Goal: Book appointment/travel/reservation

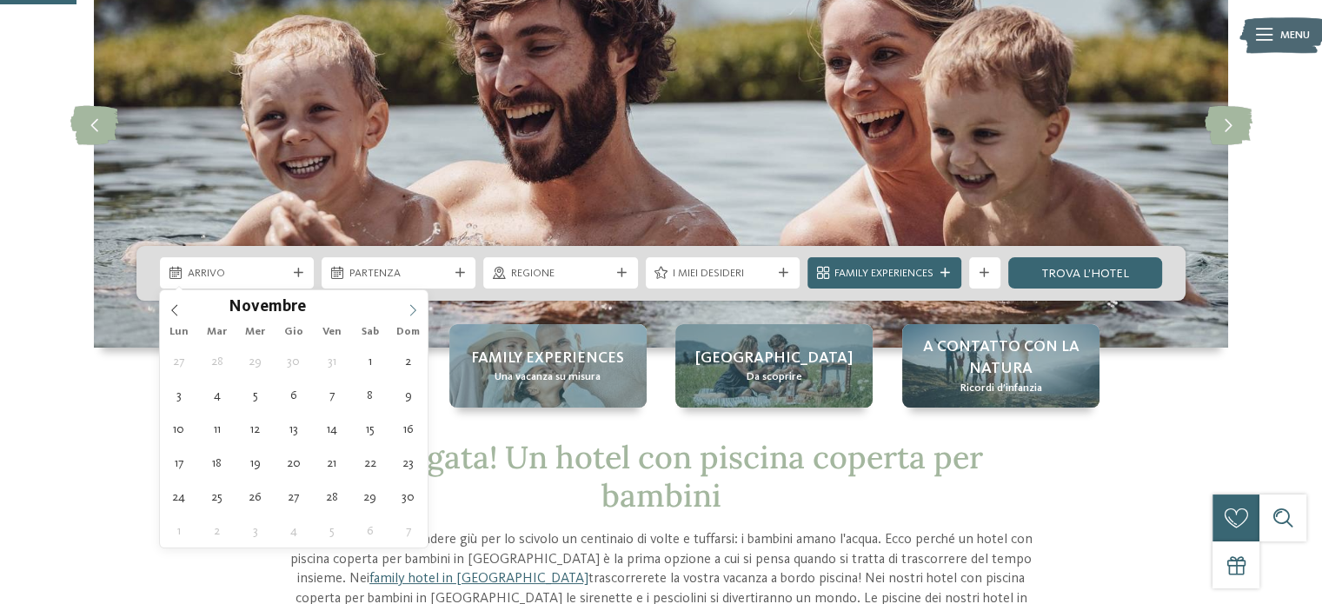
click at [411, 306] on icon at bounding box center [413, 310] width 12 height 12
type div "[DATE]"
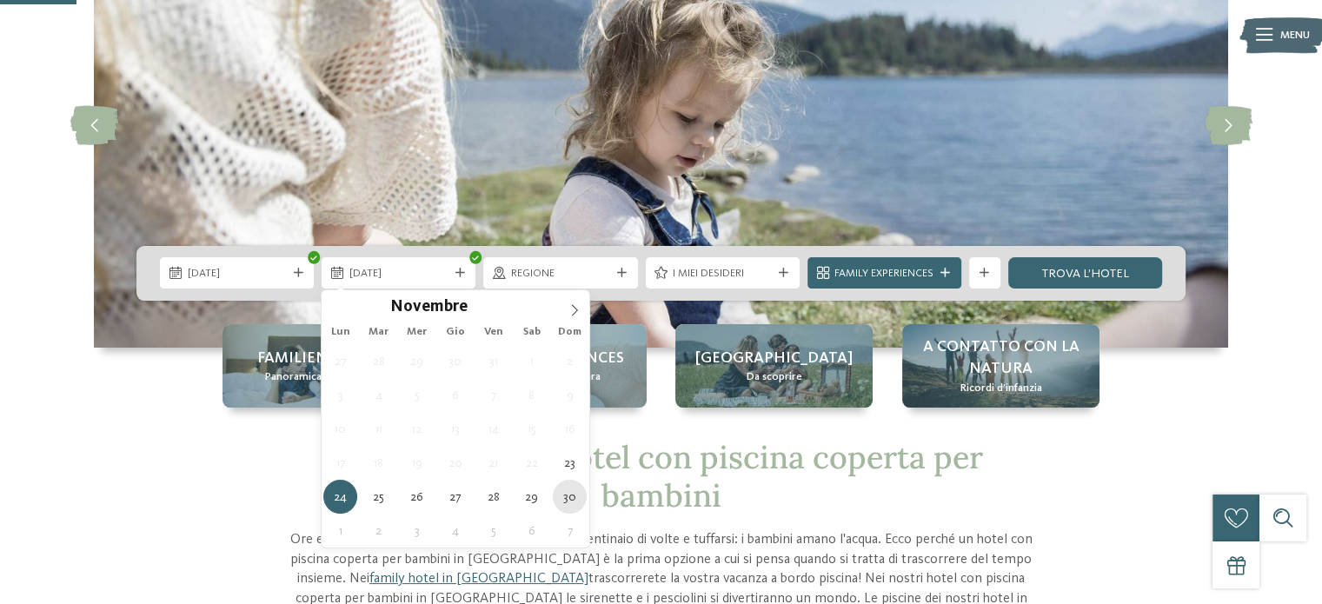
type div "[DATE]"
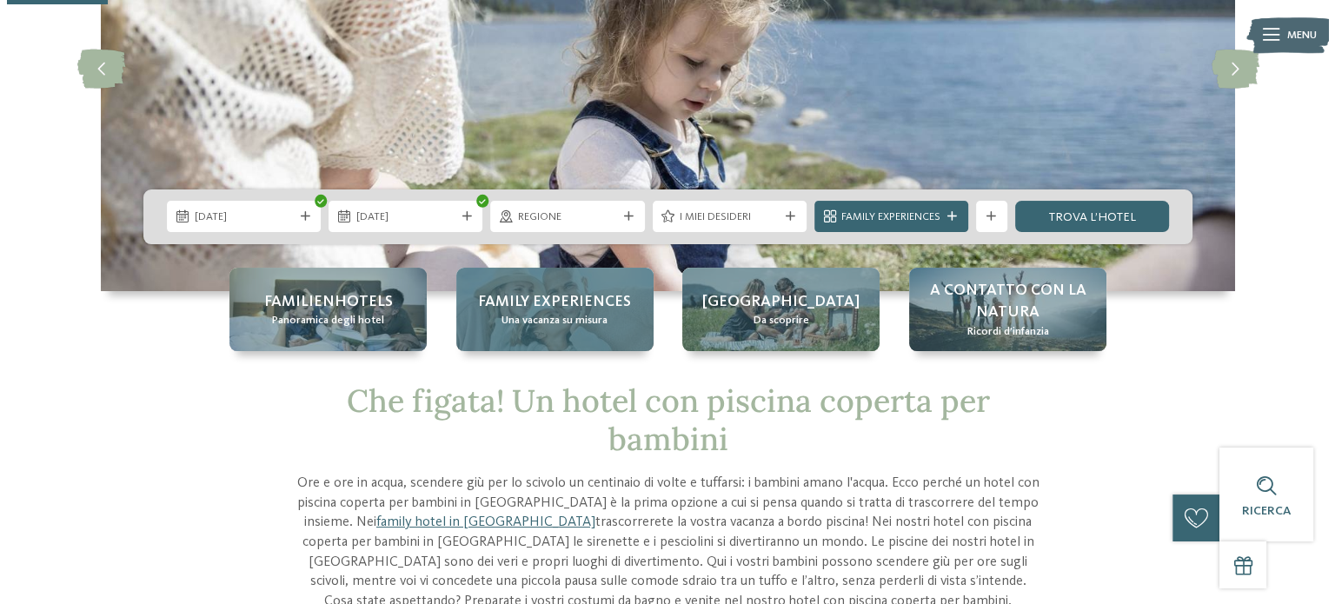
scroll to position [261, 0]
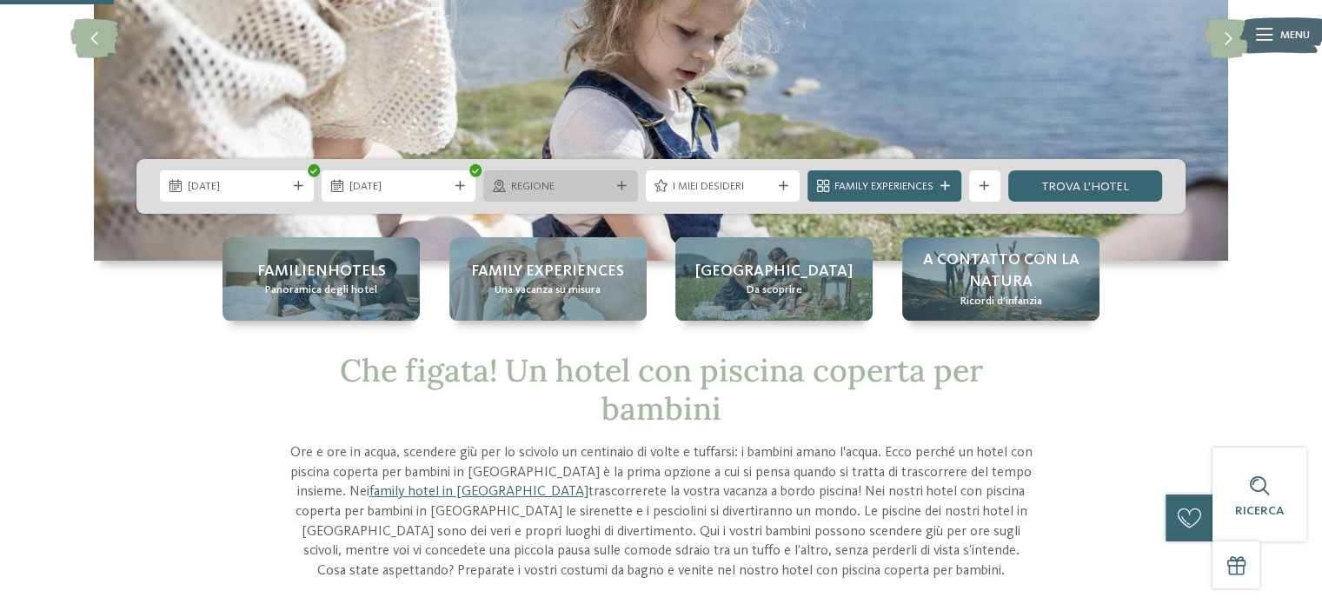
click at [569, 187] on span "Regione" at bounding box center [560, 187] width 99 height 16
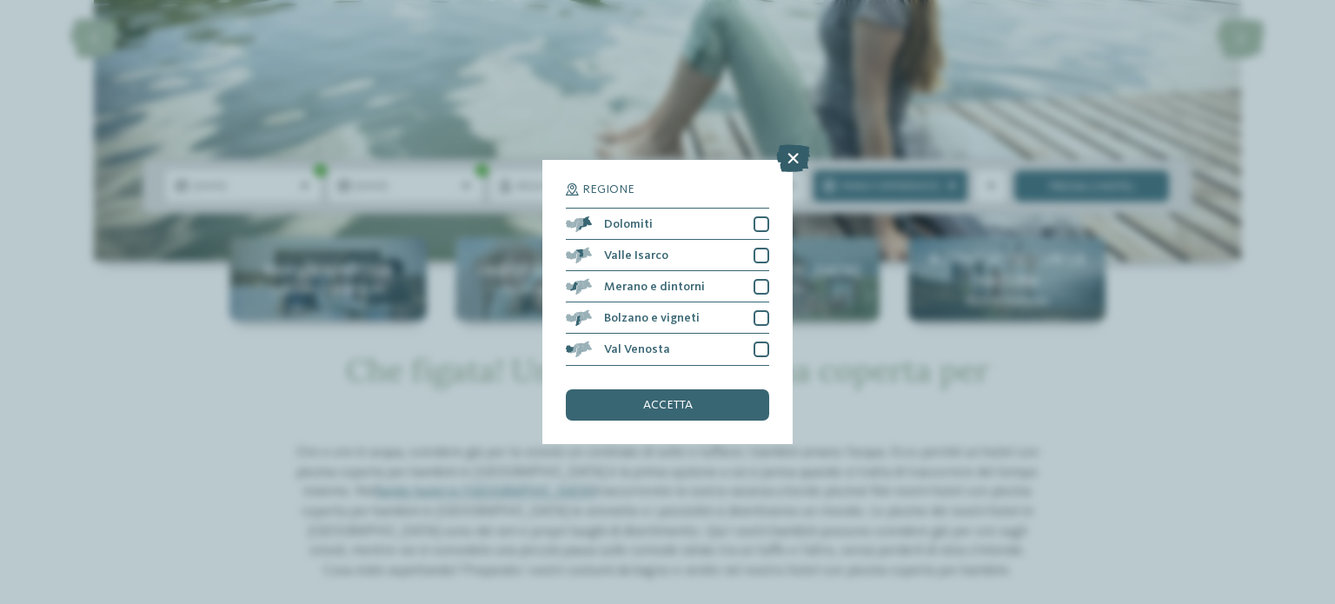
click at [797, 146] on icon at bounding box center [793, 159] width 34 height 28
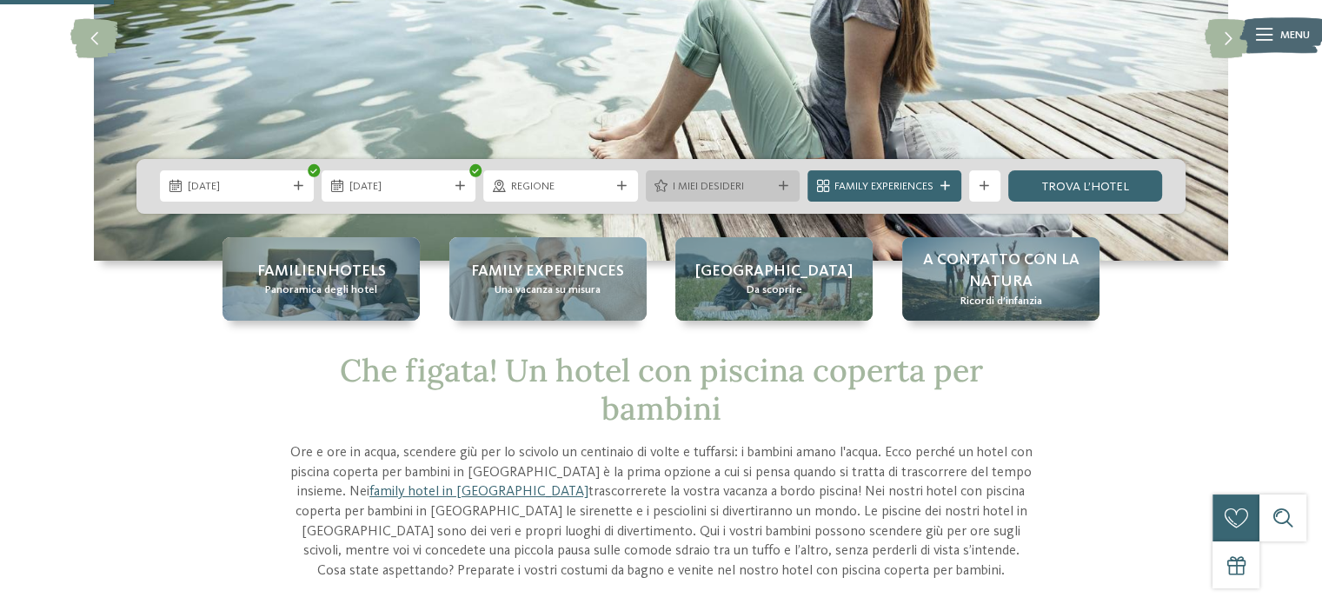
click at [666, 184] on icon at bounding box center [661, 186] width 13 height 12
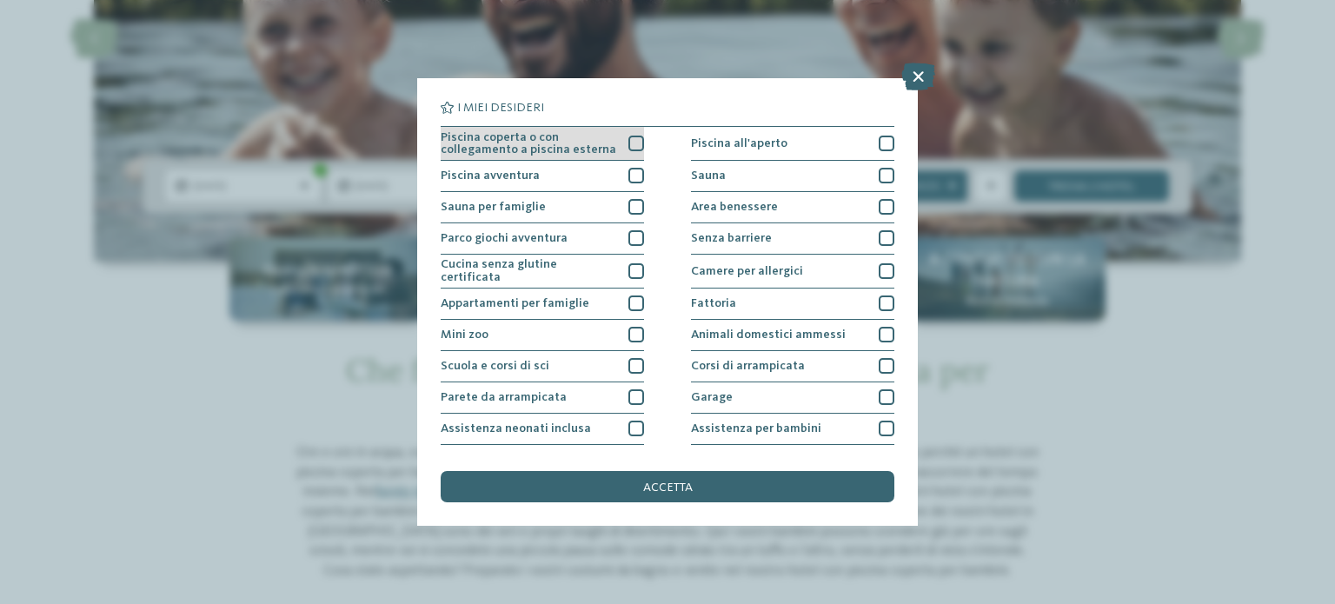
click at [616, 136] on div "Piscina coperta o con collegamento a piscina esterna" at bounding box center [542, 144] width 203 height 34
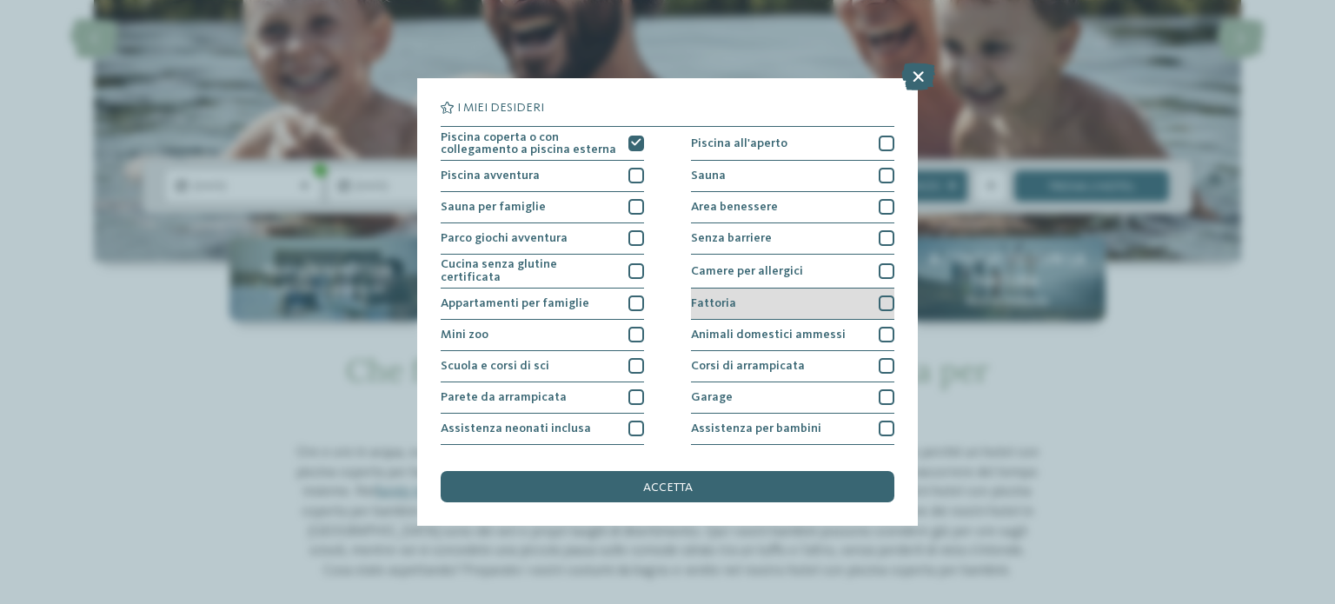
click at [879, 299] on div at bounding box center [887, 304] width 16 height 16
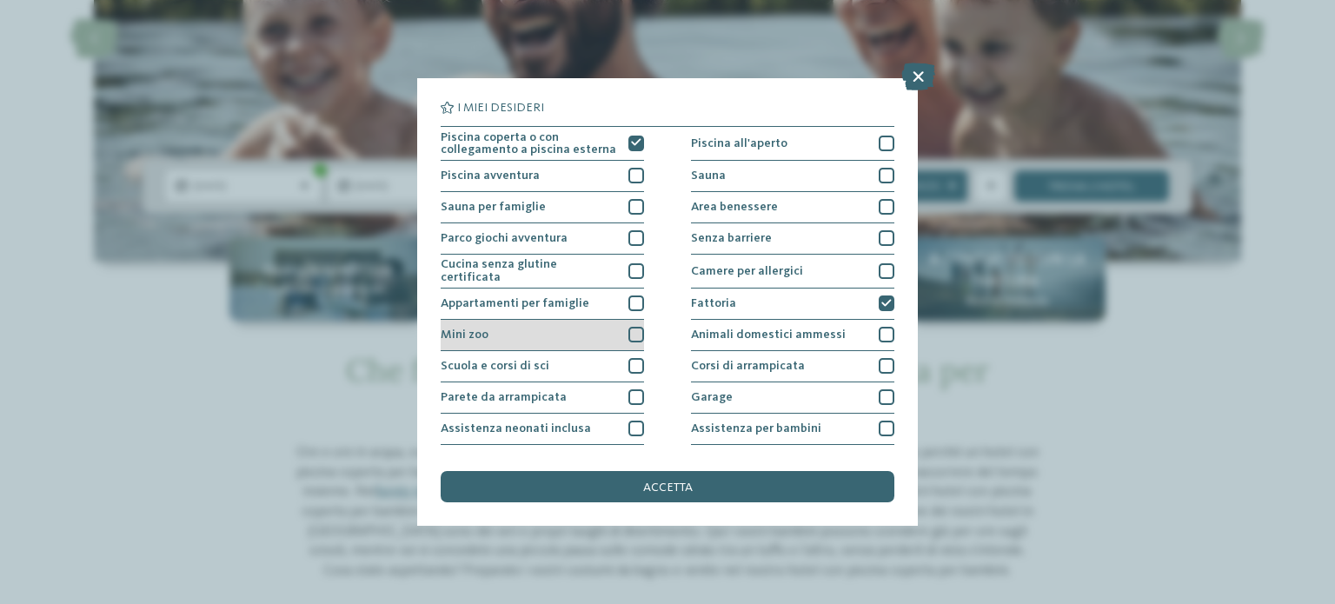
click at [629, 334] on div at bounding box center [637, 335] width 16 height 16
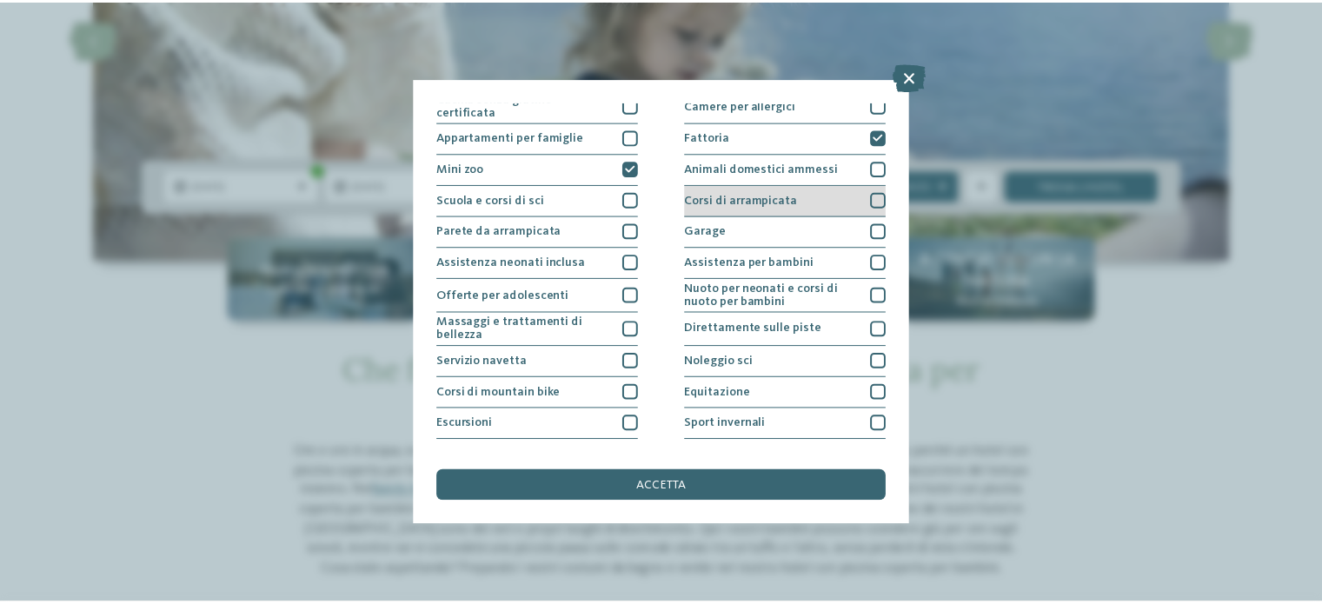
scroll to position [218, 0]
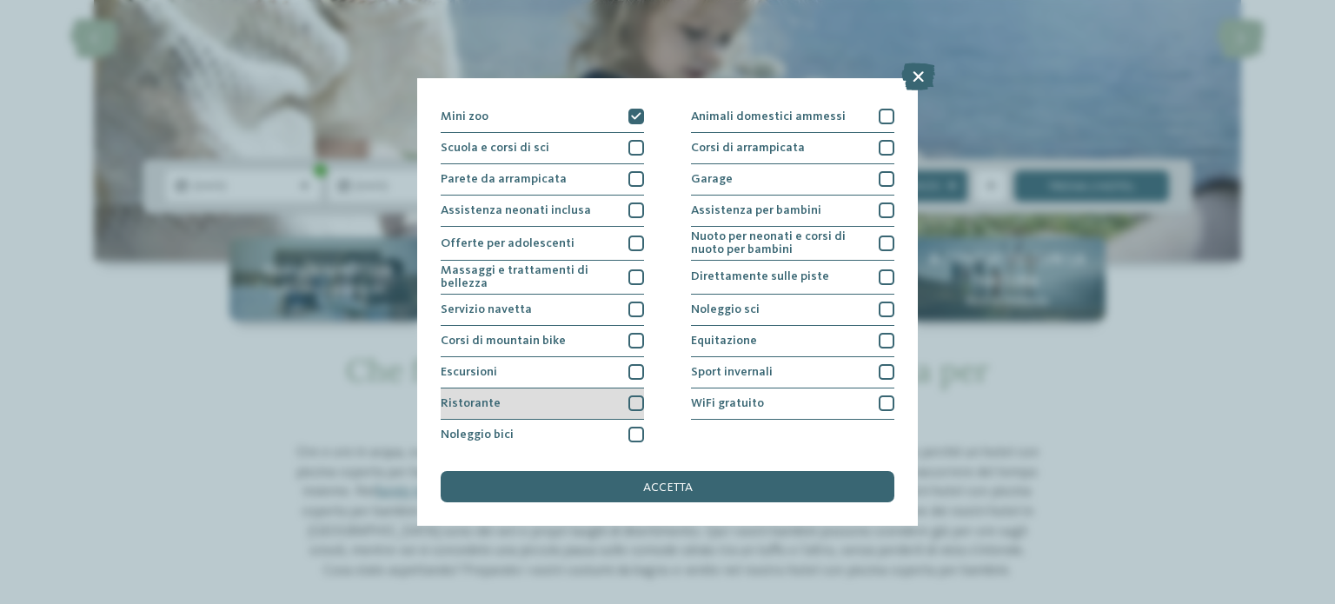
click at [636, 402] on div at bounding box center [637, 404] width 16 height 16
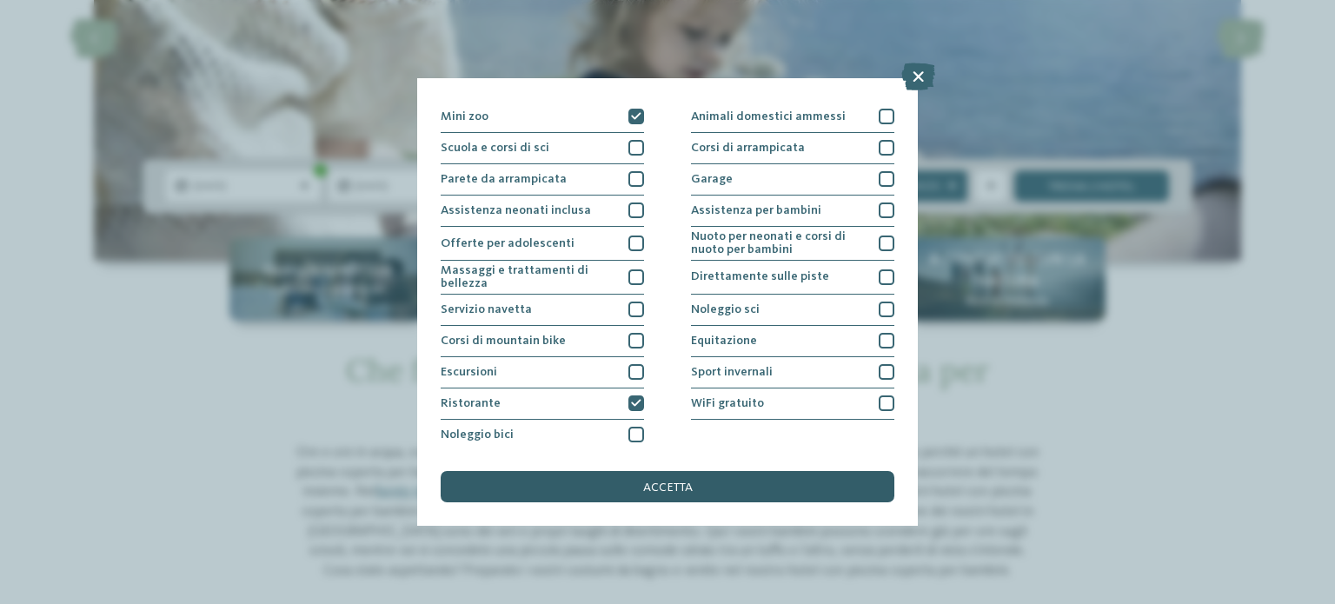
click at [658, 486] on span "accetta" at bounding box center [668, 488] width 50 height 12
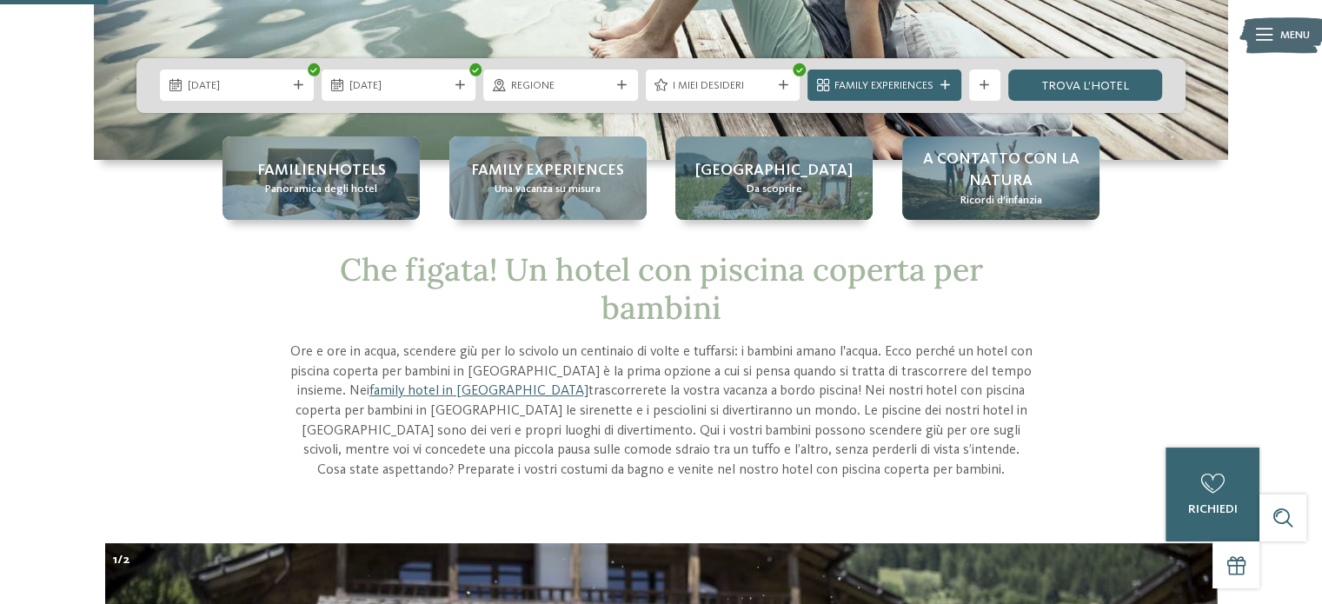
scroll to position [87, 0]
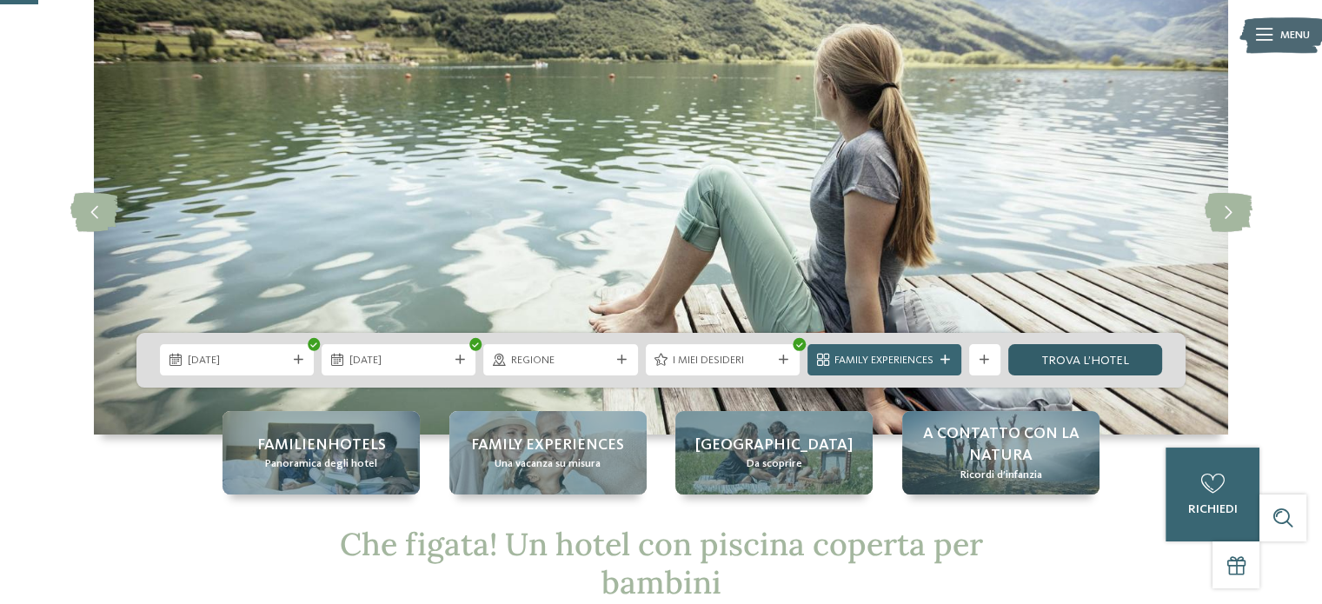
drag, startPoint x: 1095, startPoint y: 364, endPoint x: 1079, endPoint y: 367, distance: 15.9
click at [1095, 364] on link "trova l’hotel" at bounding box center [1086, 359] width 154 height 31
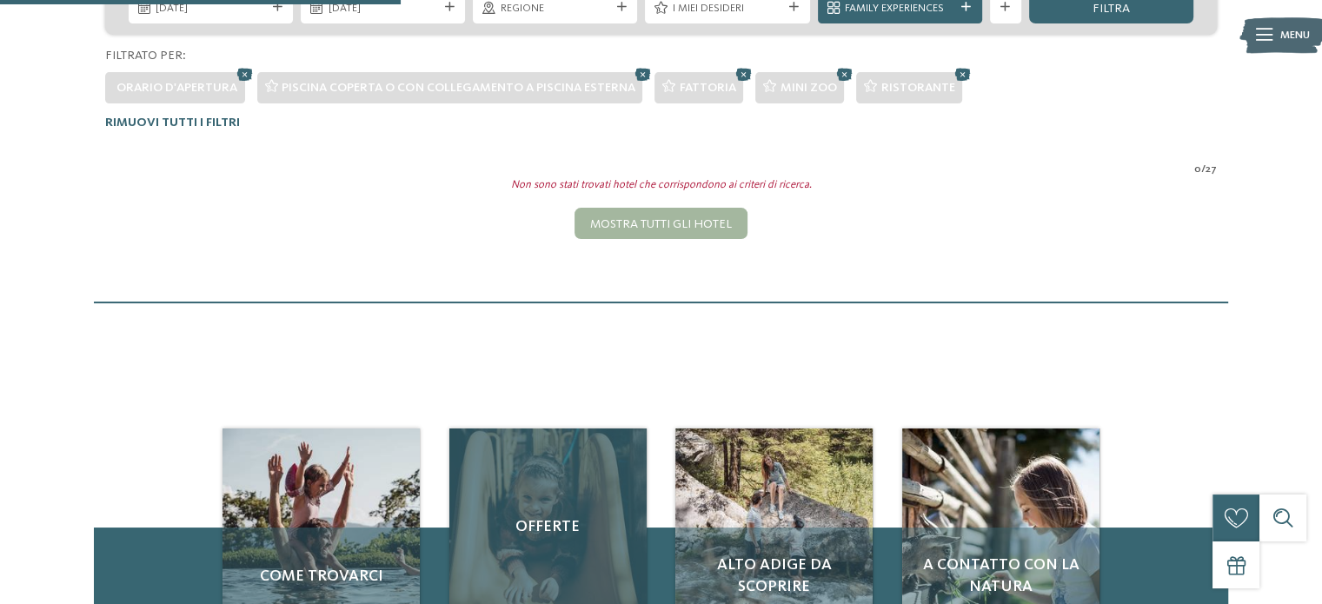
scroll to position [243, 0]
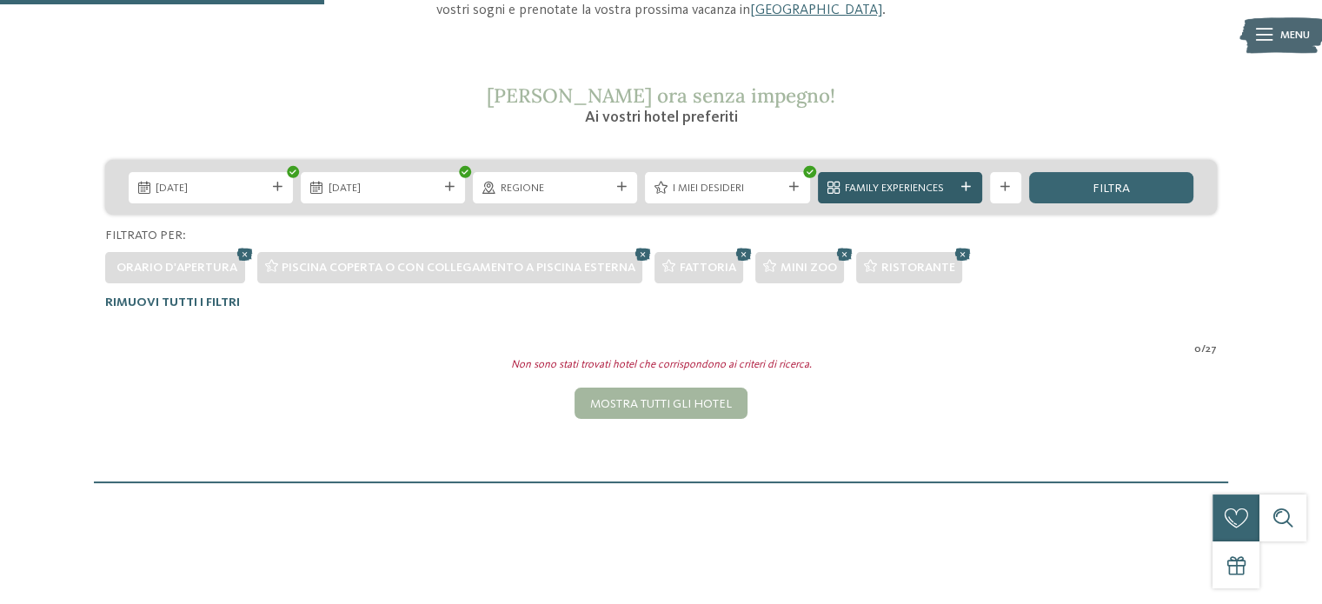
click at [894, 191] on span "Family Experiences" at bounding box center [900, 189] width 110 height 16
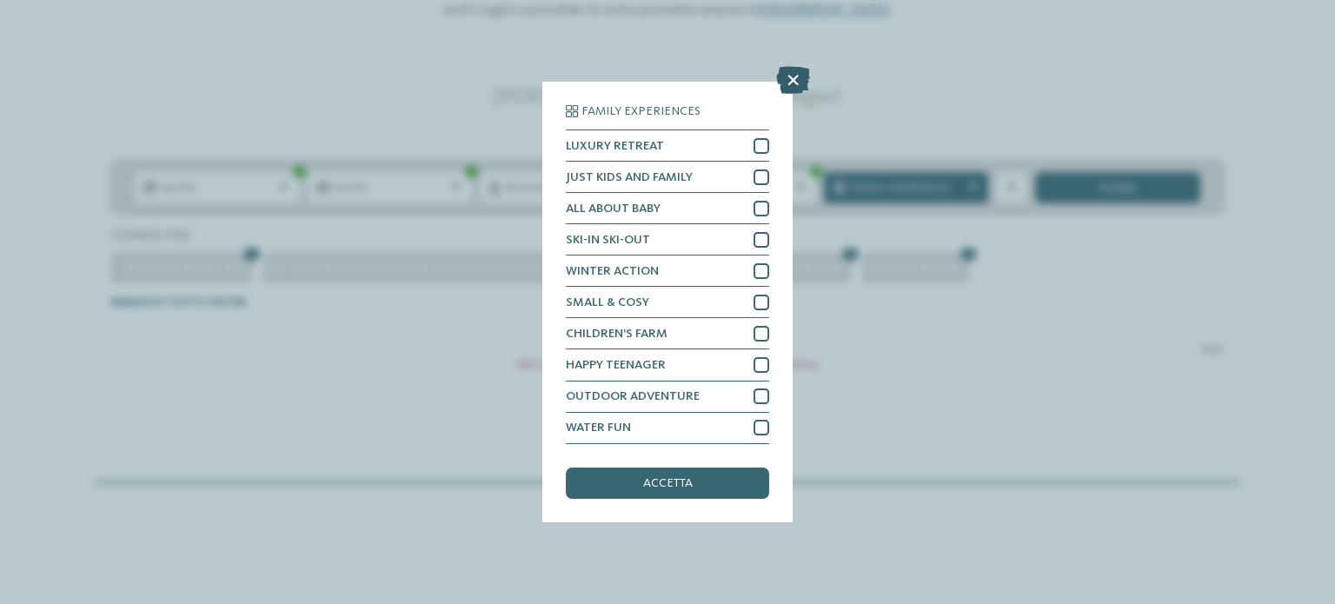
click at [786, 78] on icon at bounding box center [793, 81] width 34 height 28
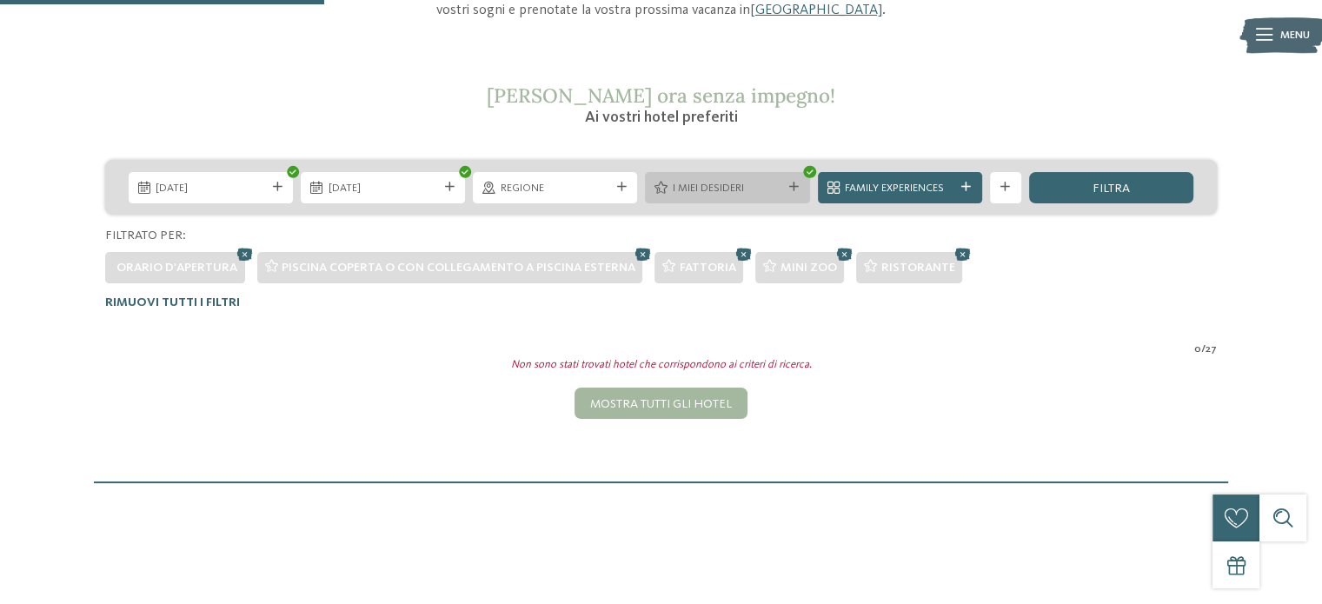
click at [772, 186] on span "I miei desideri" at bounding box center [728, 189] width 110 height 16
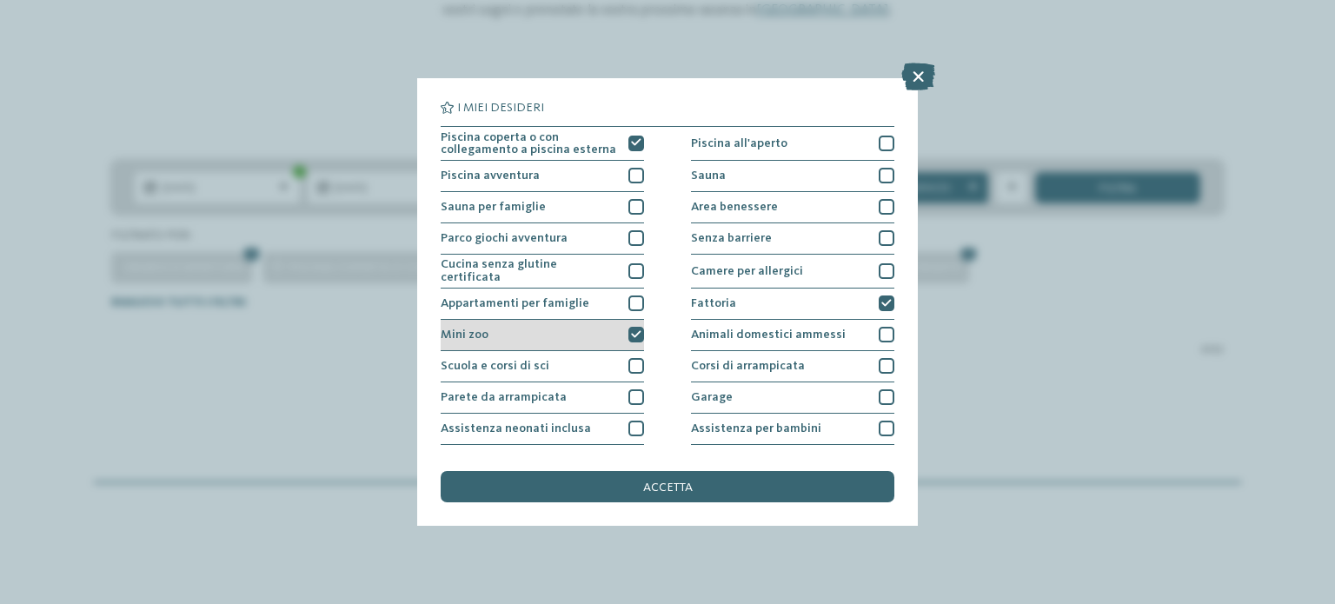
click at [631, 330] on icon at bounding box center [636, 335] width 10 height 10
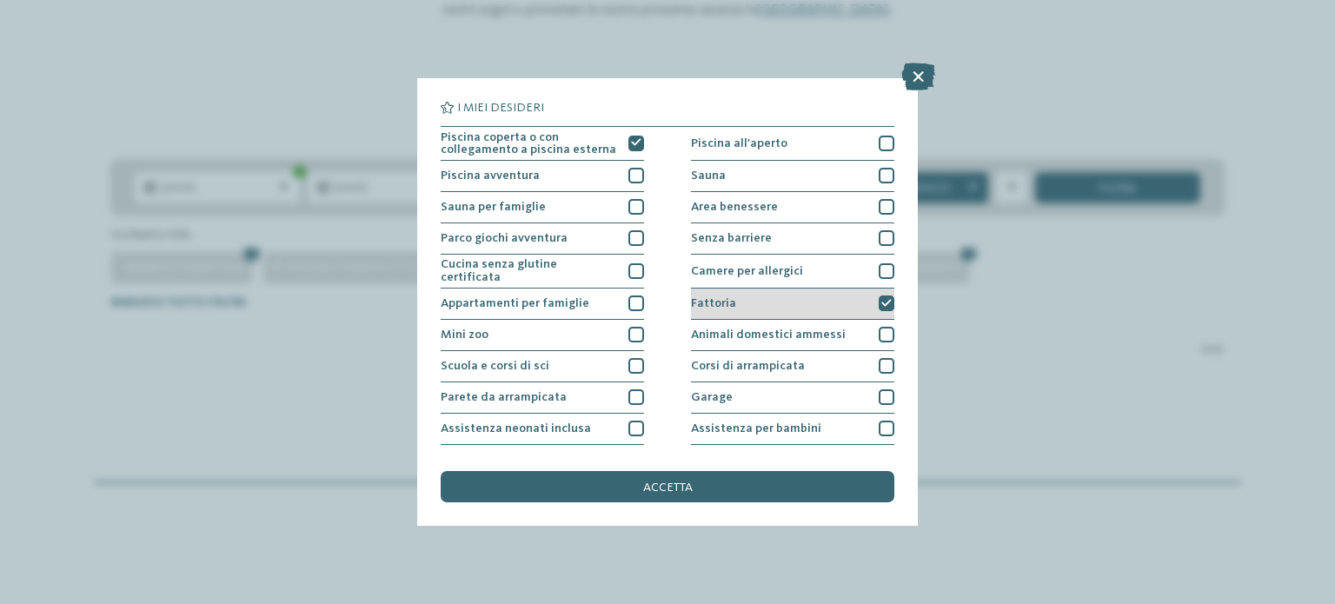
click at [879, 296] on div at bounding box center [887, 304] width 16 height 16
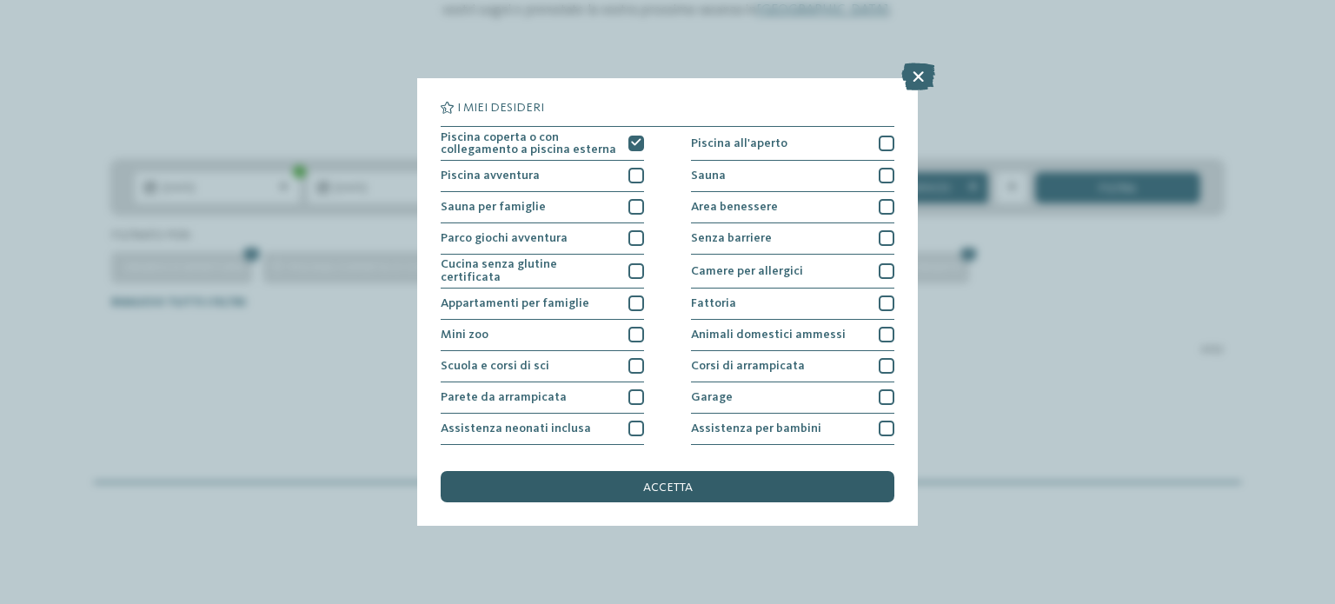
click at [697, 496] on div "accetta" at bounding box center [668, 486] width 454 height 31
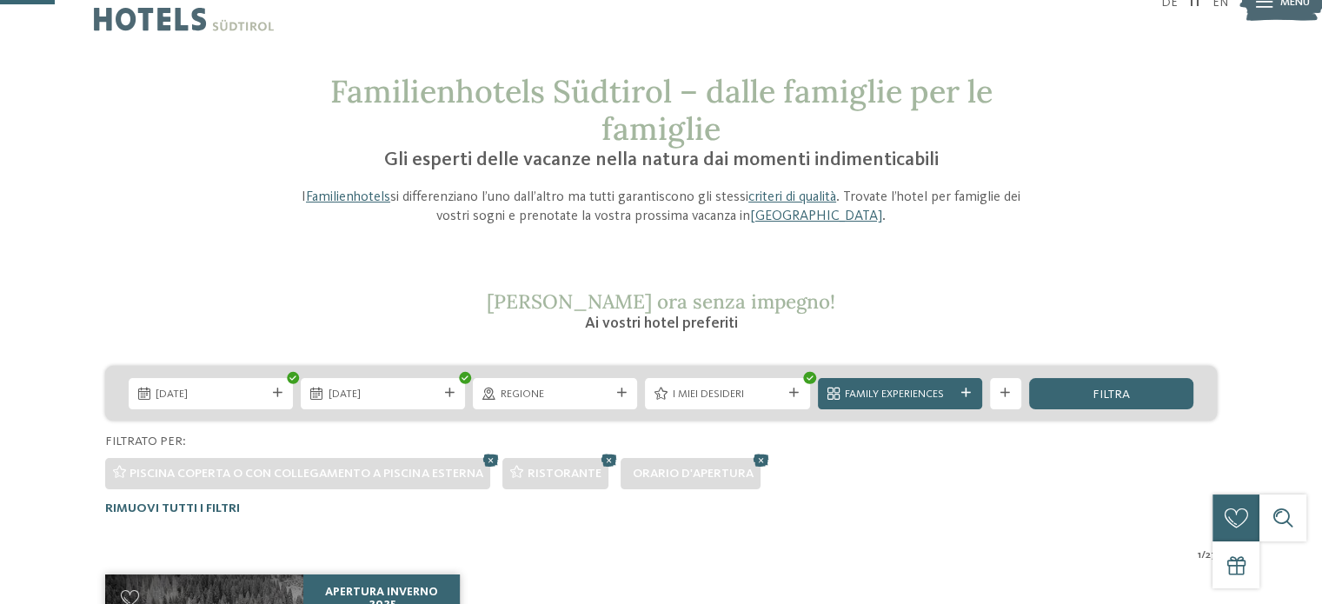
scroll to position [0, 0]
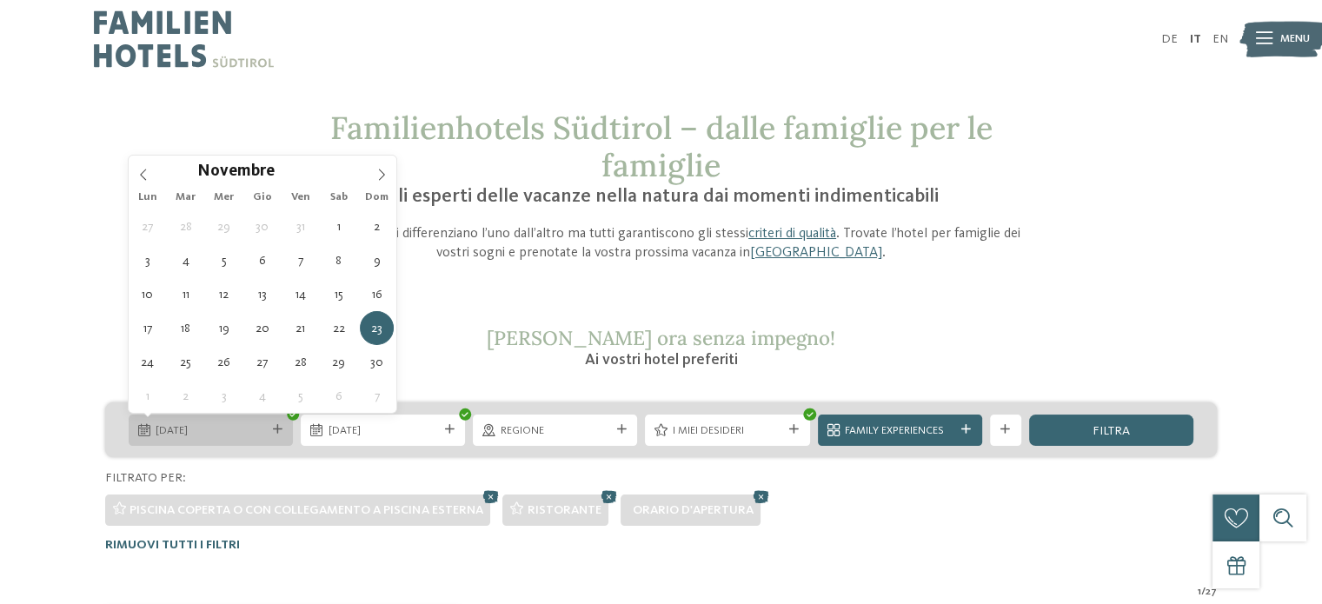
click at [209, 427] on span "[DATE]" at bounding box center [211, 431] width 110 height 16
type div "[DATE]"
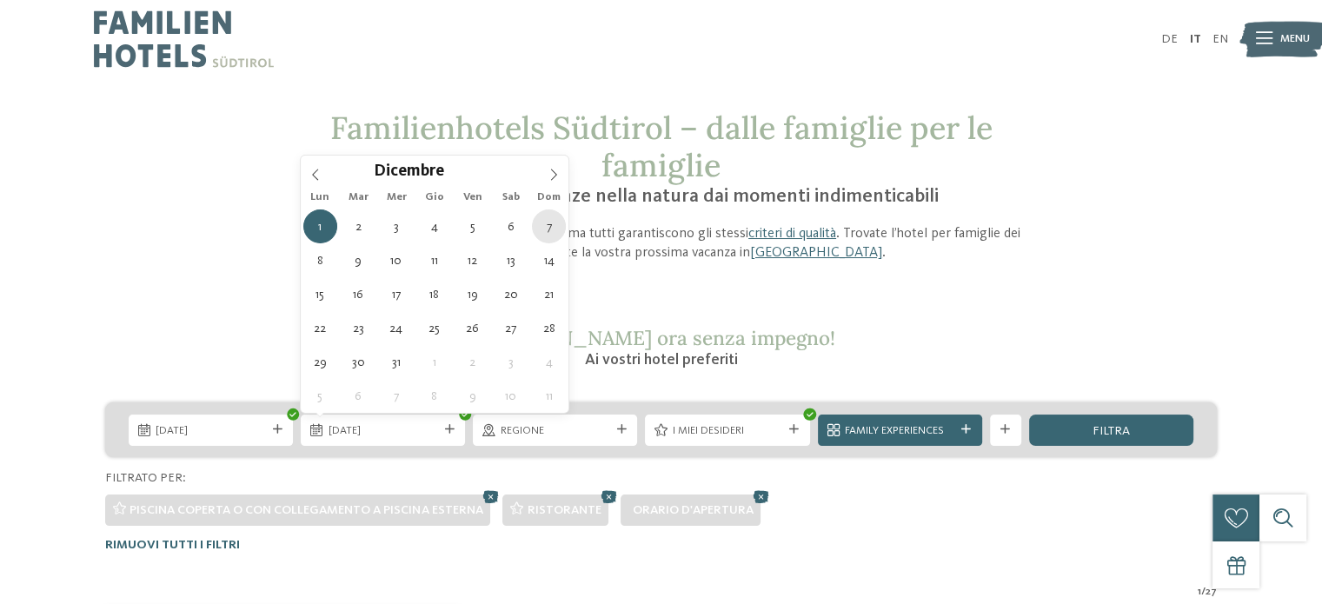
type div "[DATE]"
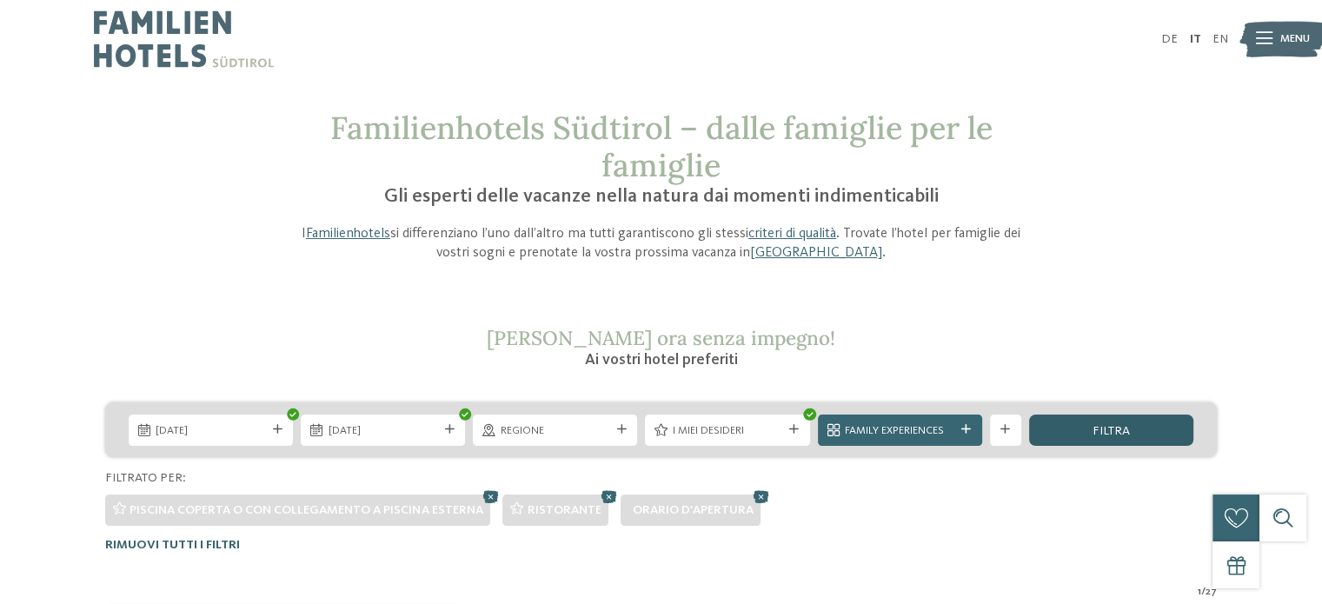
click at [1078, 423] on div "filtra" at bounding box center [1111, 430] width 164 height 31
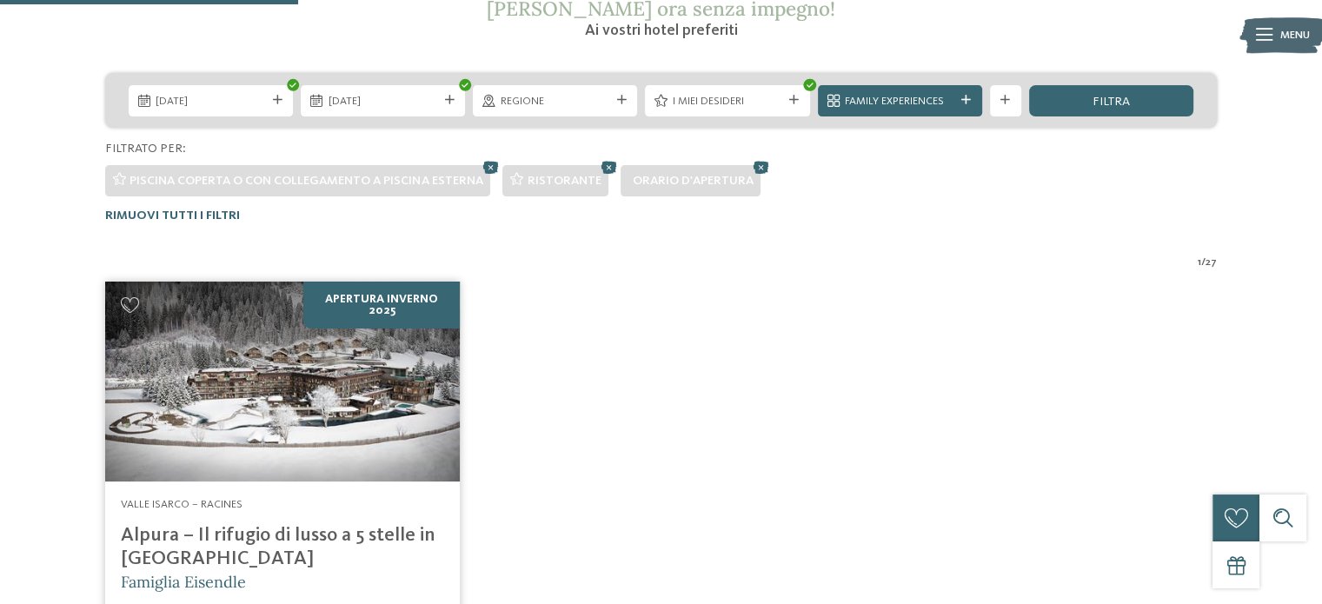
scroll to position [243, 0]
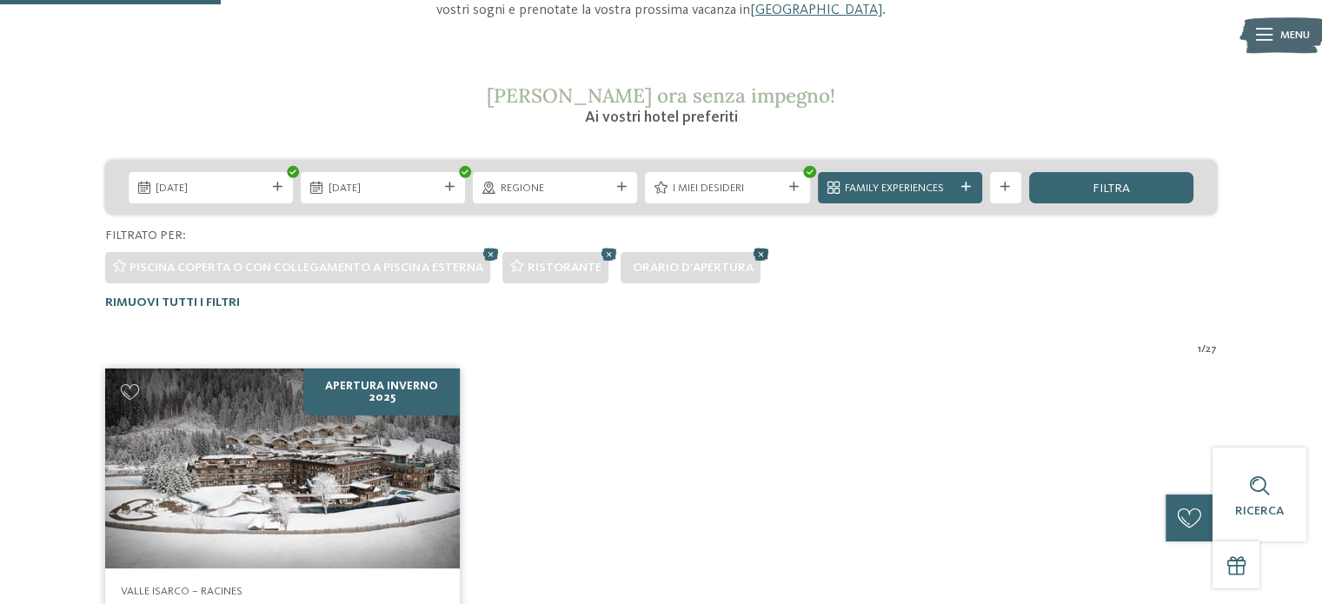
click at [754, 253] on icon at bounding box center [760, 253] width 23 height 21
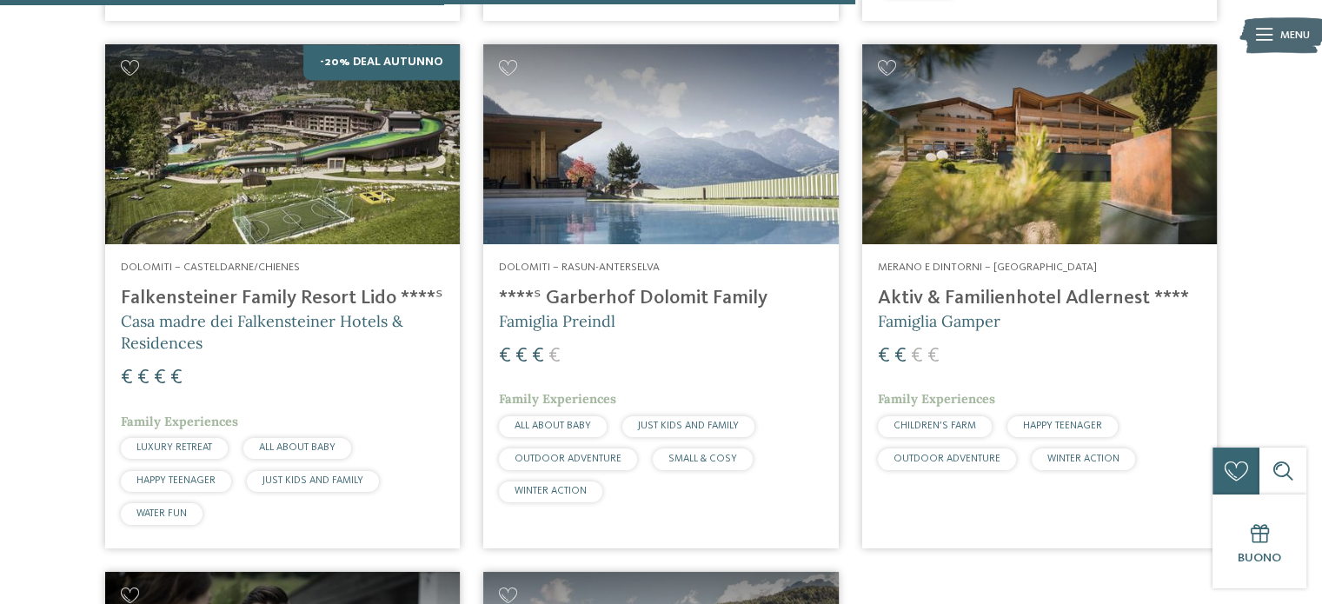
scroll to position [2590, 0]
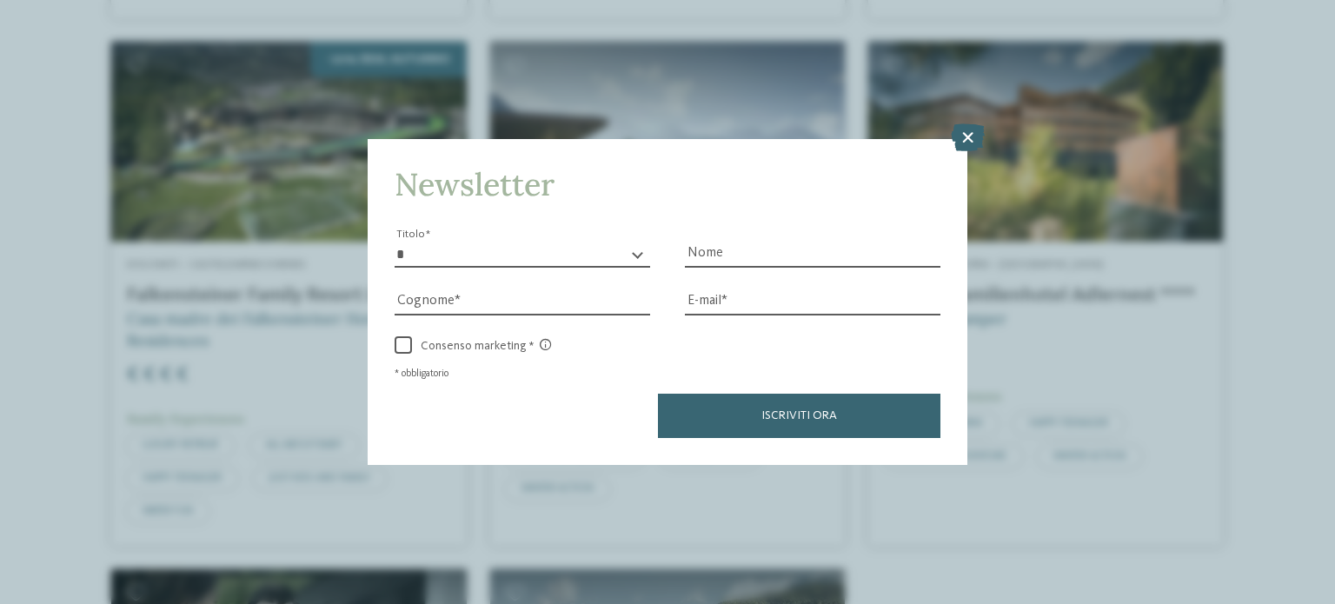
click at [959, 138] on icon at bounding box center [968, 137] width 34 height 28
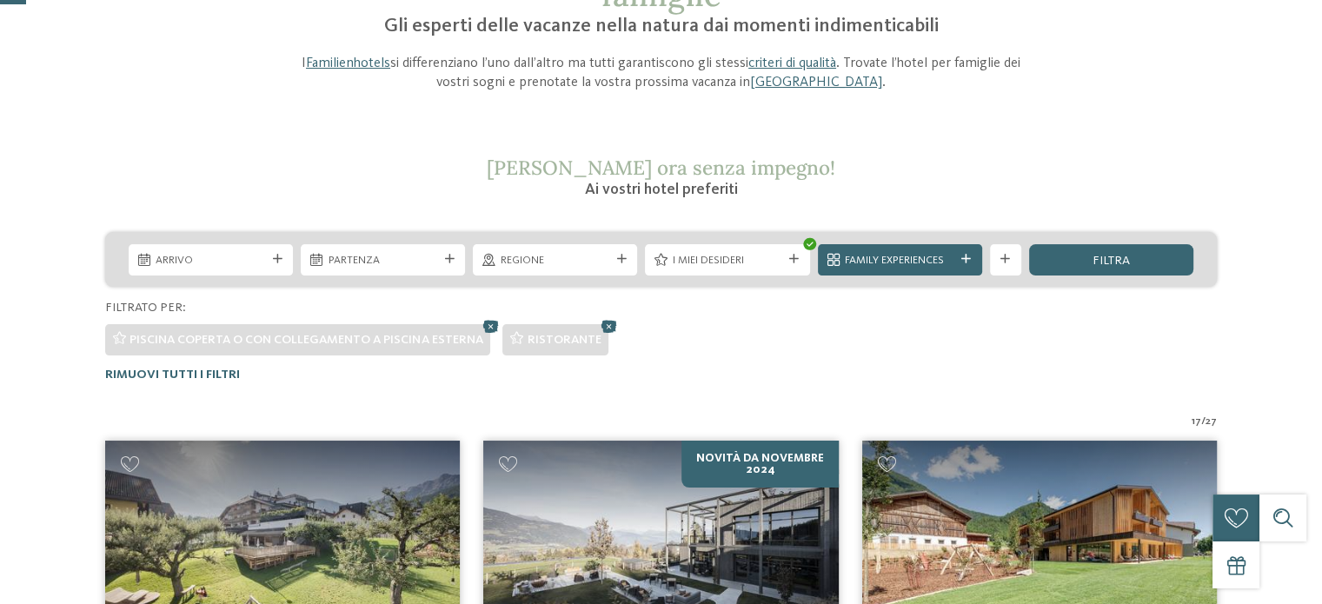
scroll to position [174, 0]
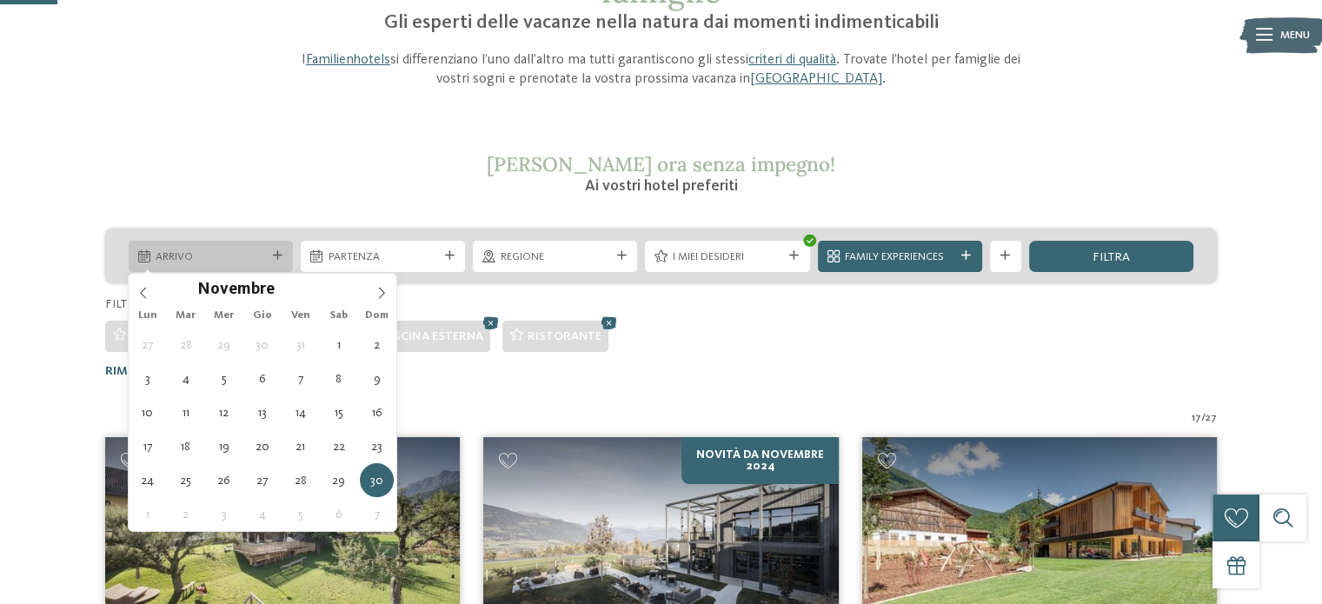
click at [236, 262] on span "Arrivo" at bounding box center [211, 258] width 110 height 16
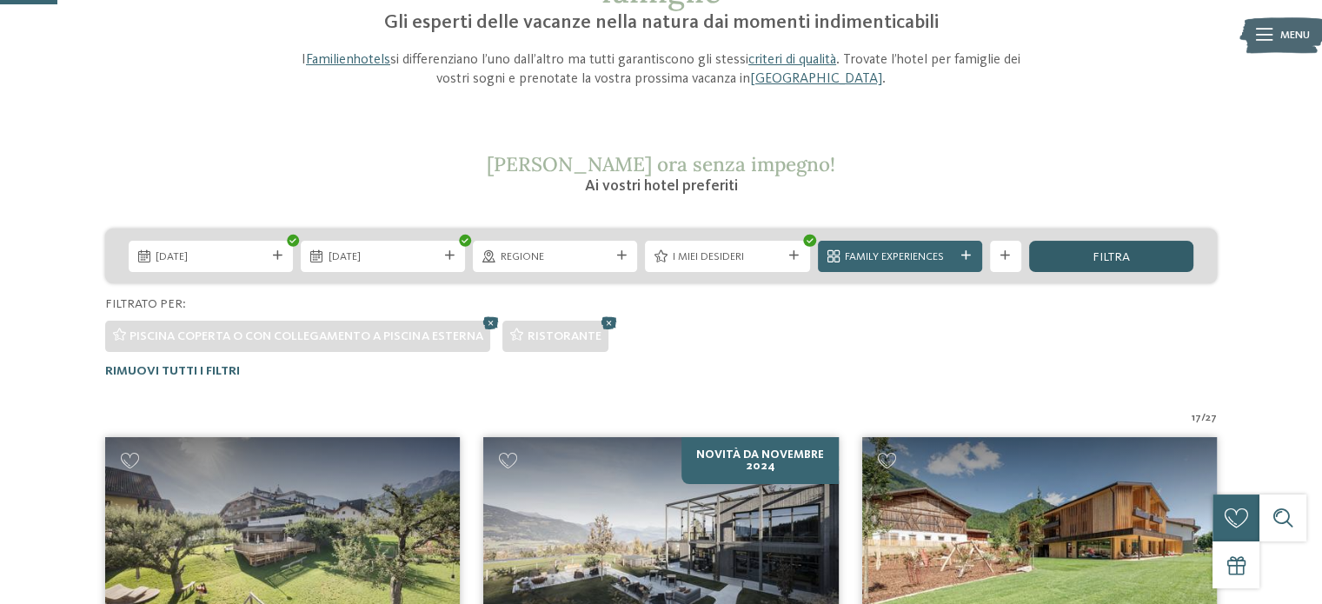
click at [1152, 256] on div "filtra" at bounding box center [1111, 256] width 164 height 31
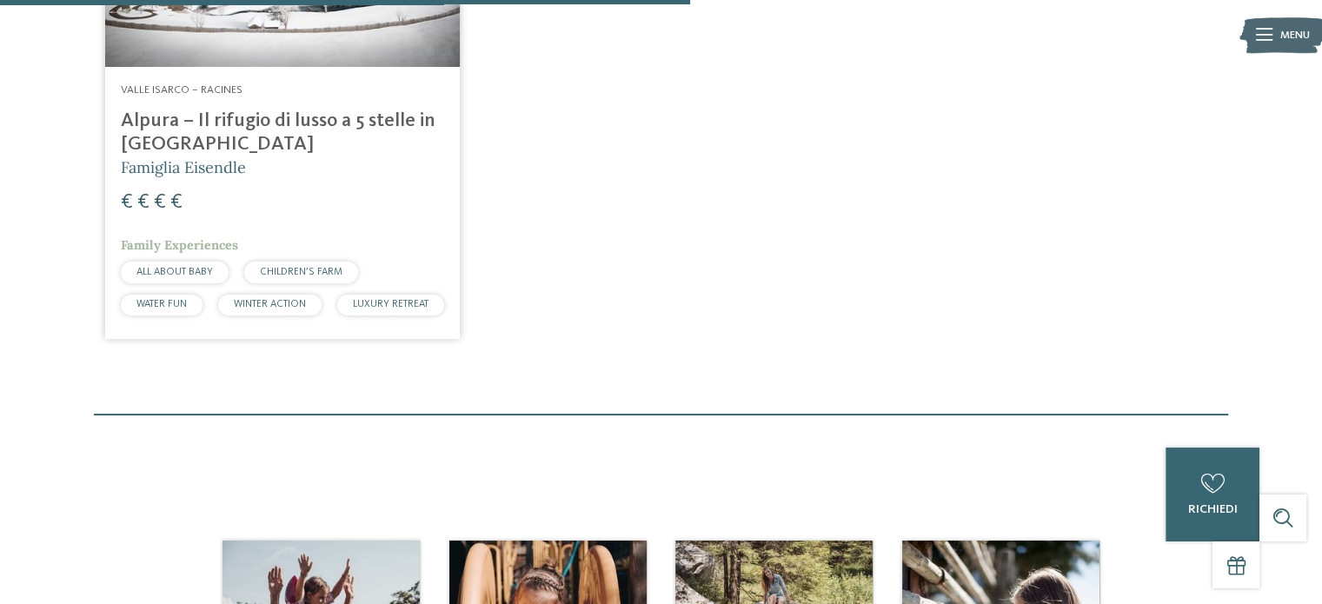
scroll to position [238, 0]
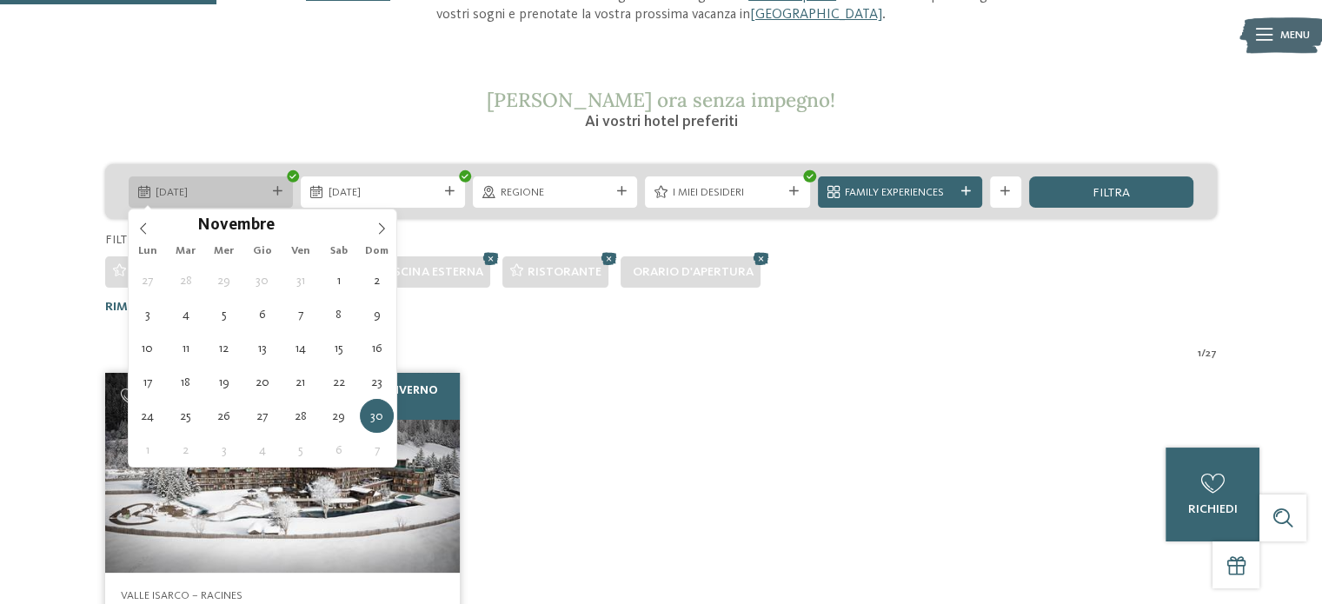
click at [209, 190] on span "[DATE]" at bounding box center [211, 193] width 110 height 16
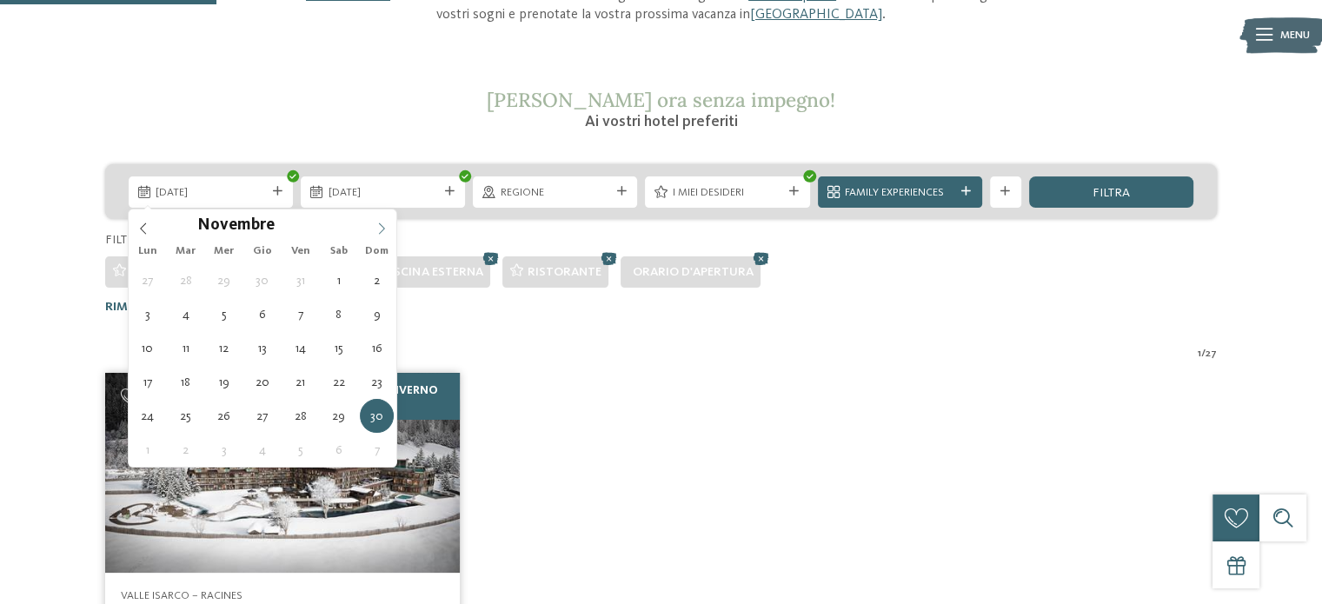
click at [371, 220] on span at bounding box center [382, 225] width 30 height 30
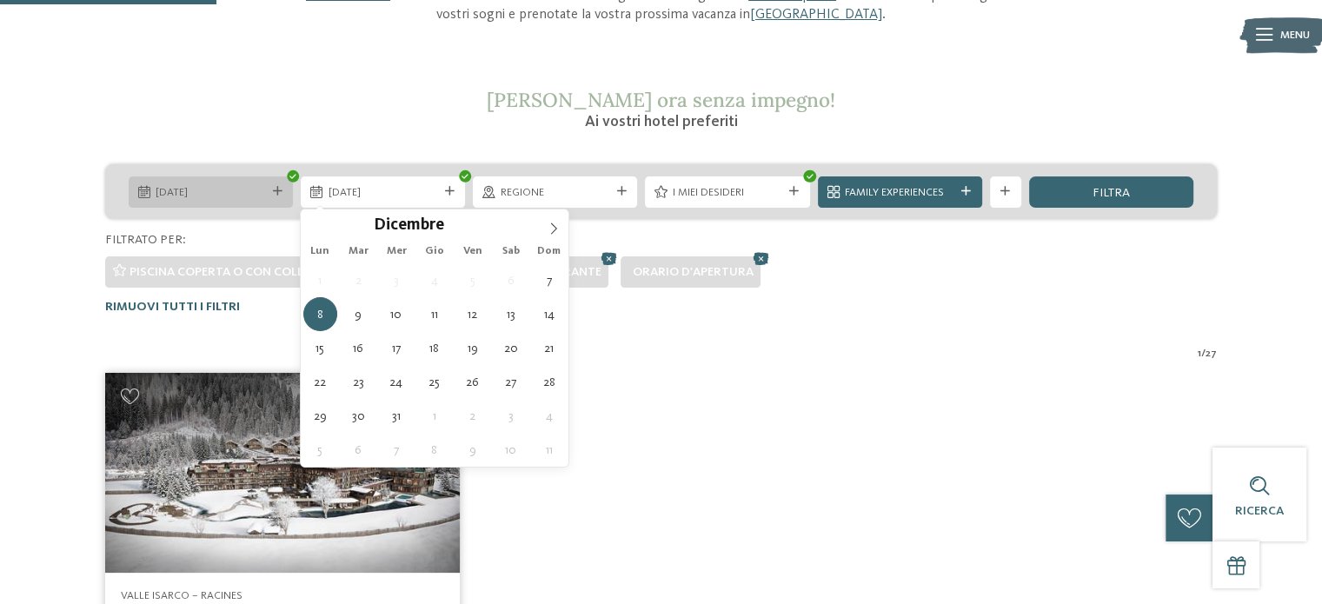
click at [277, 196] on icon at bounding box center [278, 192] width 10 height 10
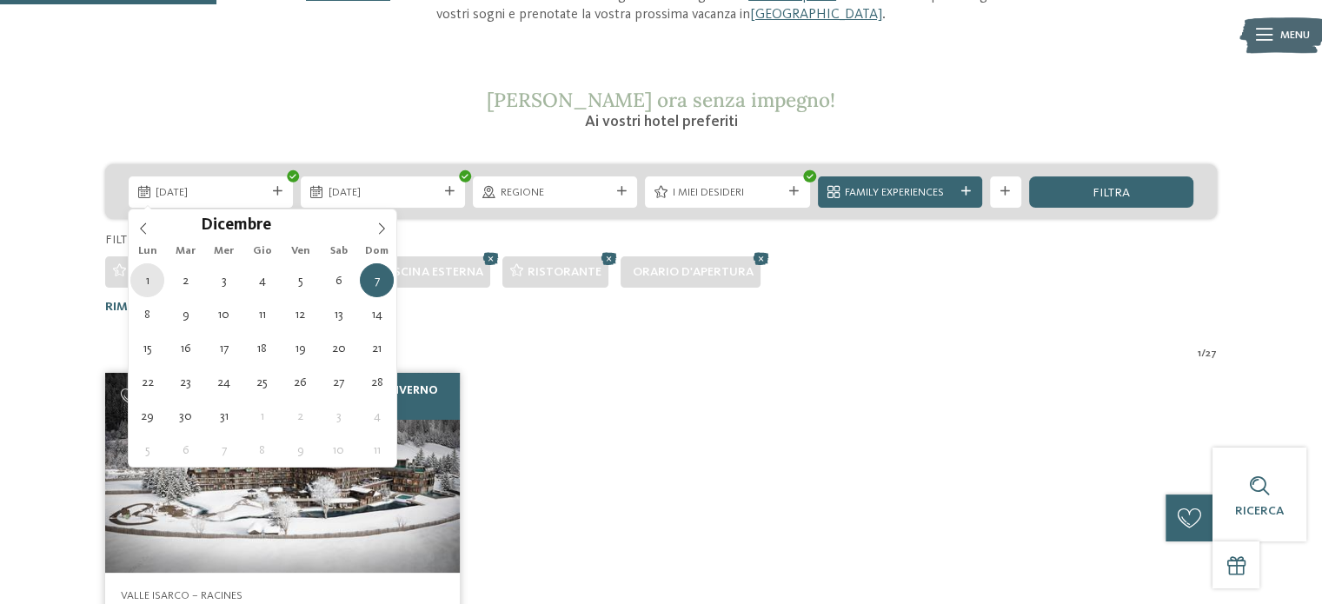
type div "[DATE]"
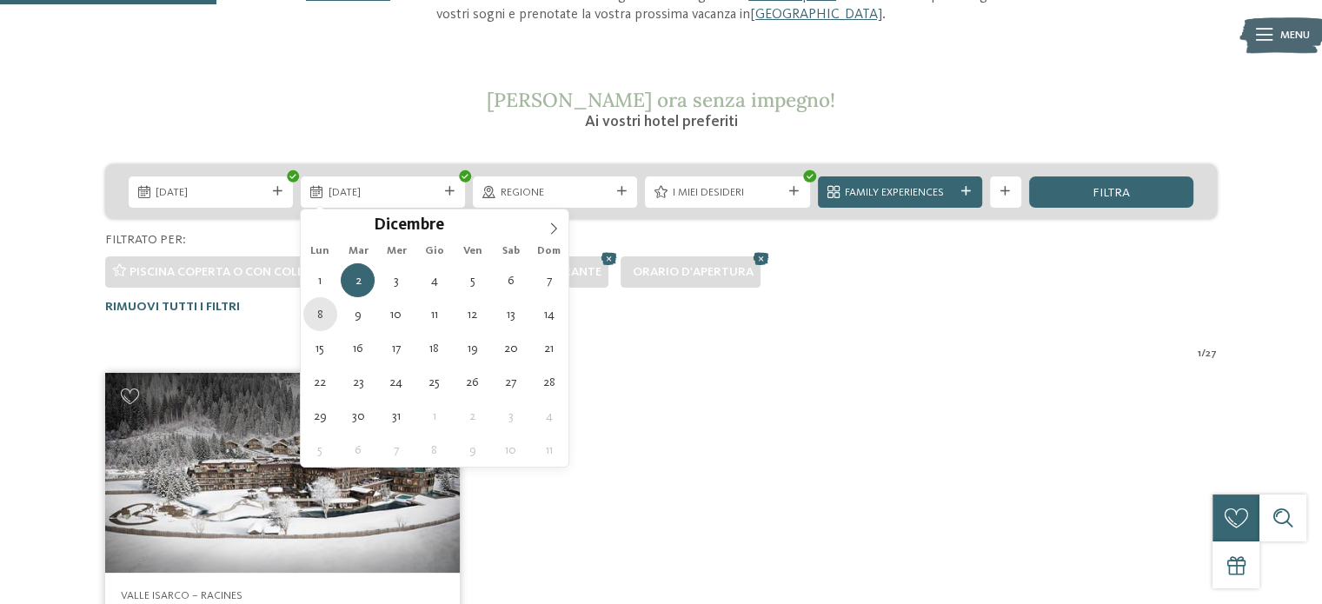
type div "[DATE]"
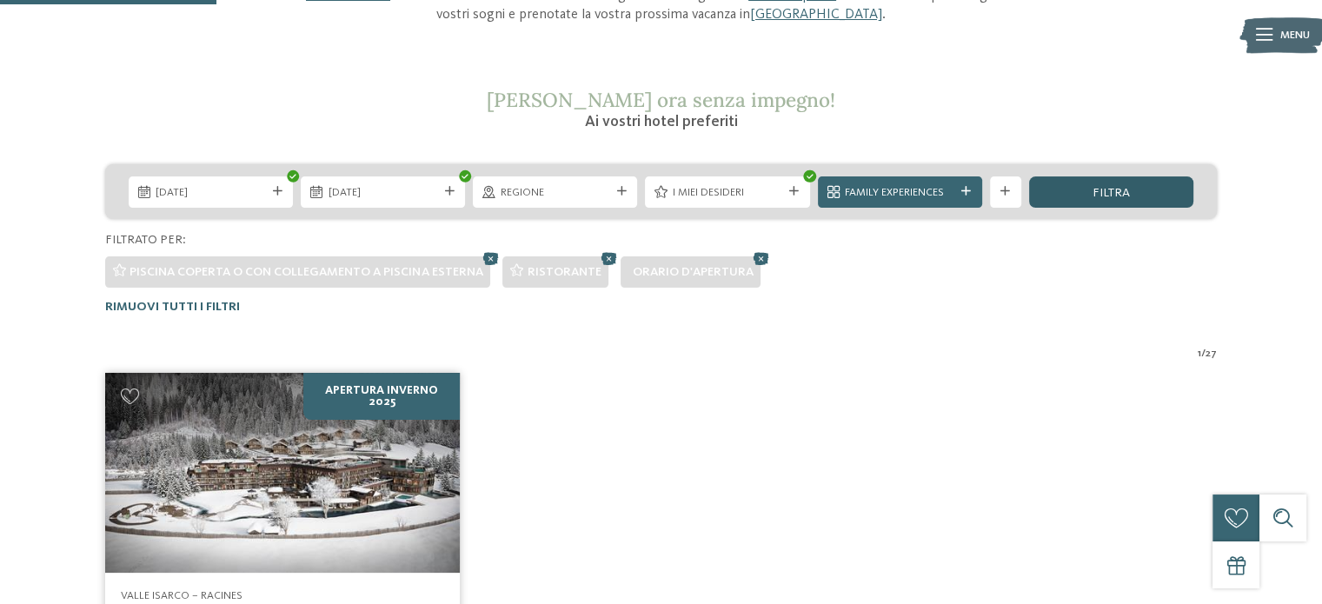
click at [1137, 193] on div "filtra" at bounding box center [1111, 191] width 164 height 31
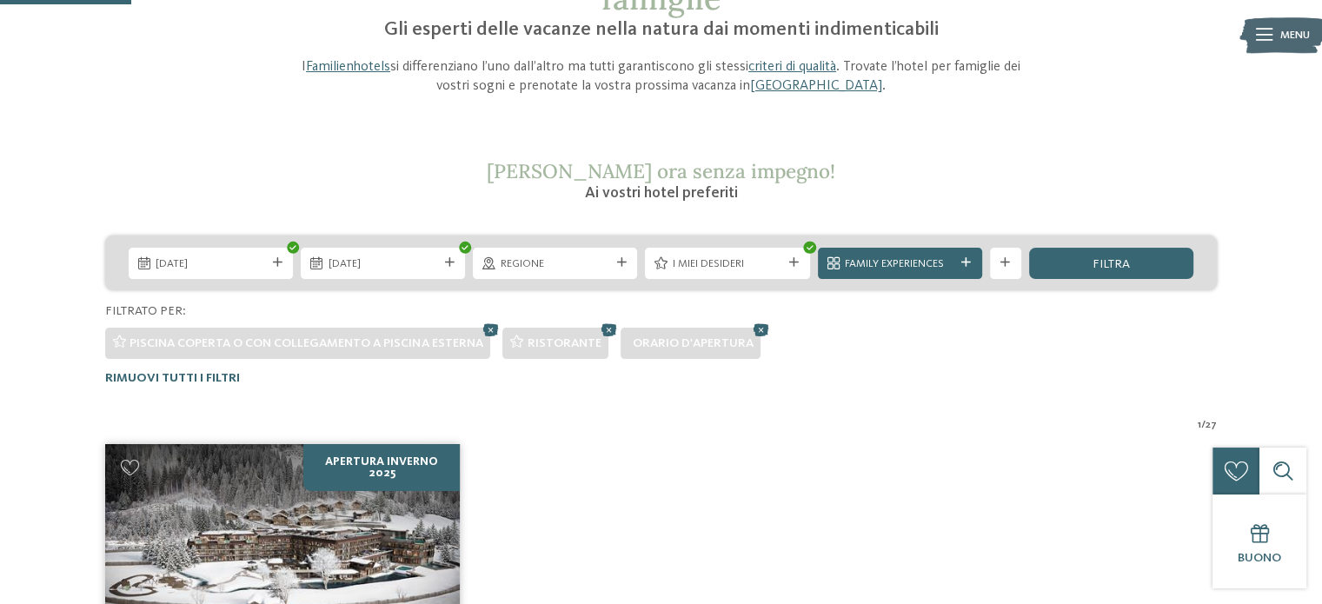
scroll to position [64, 0]
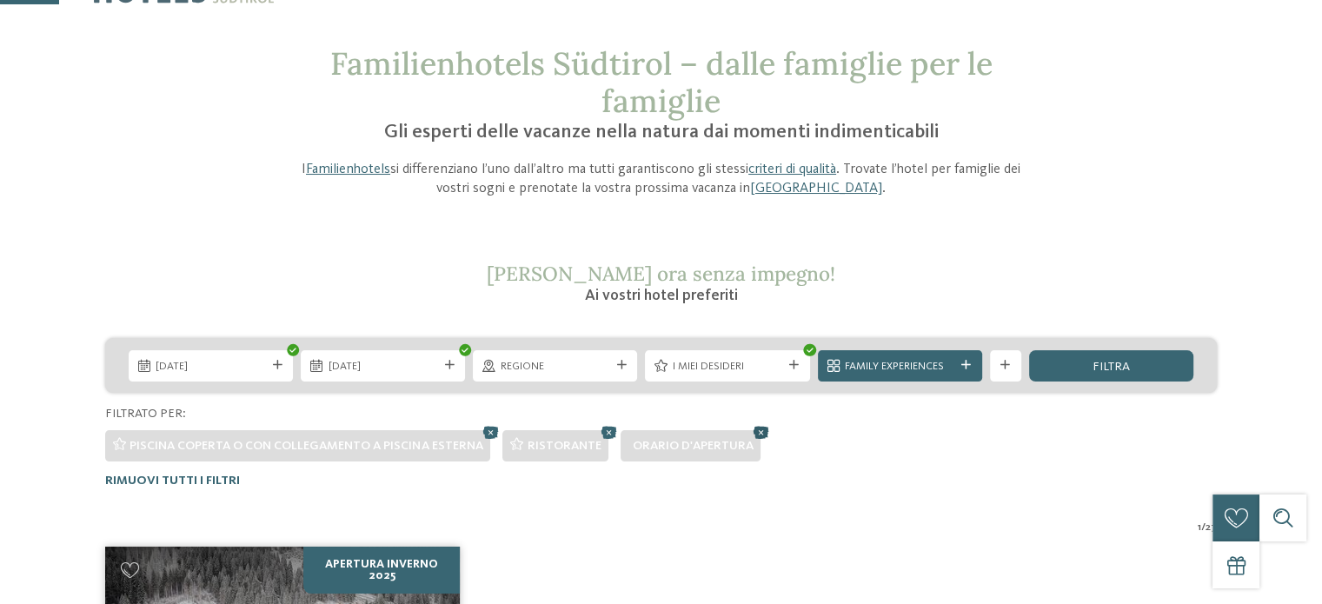
click at [761, 429] on icon at bounding box center [760, 432] width 23 height 21
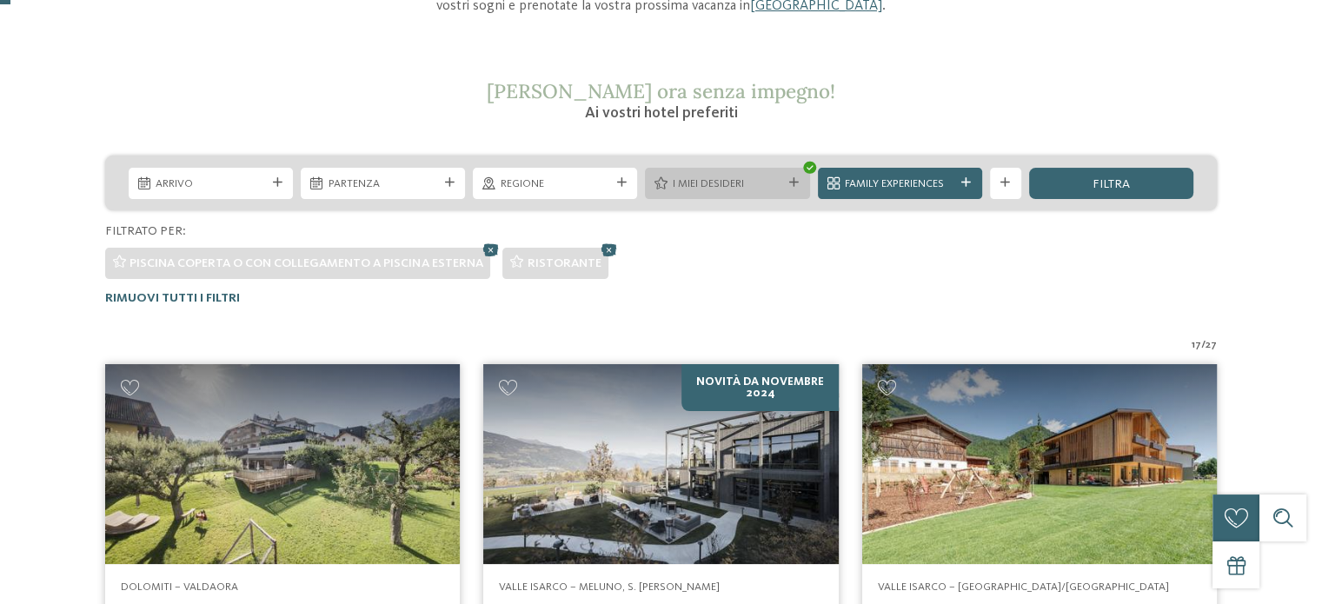
scroll to position [0, 0]
